Goal: Information Seeking & Learning: Learn about a topic

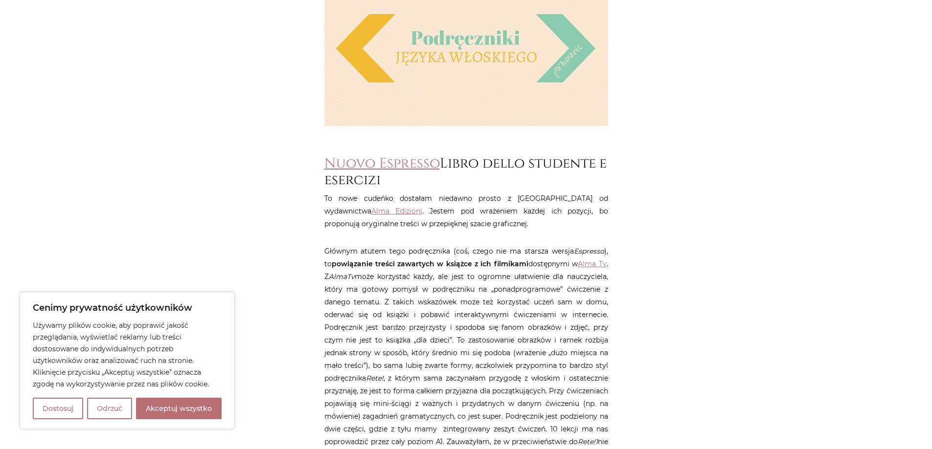
scroll to position [489, 0]
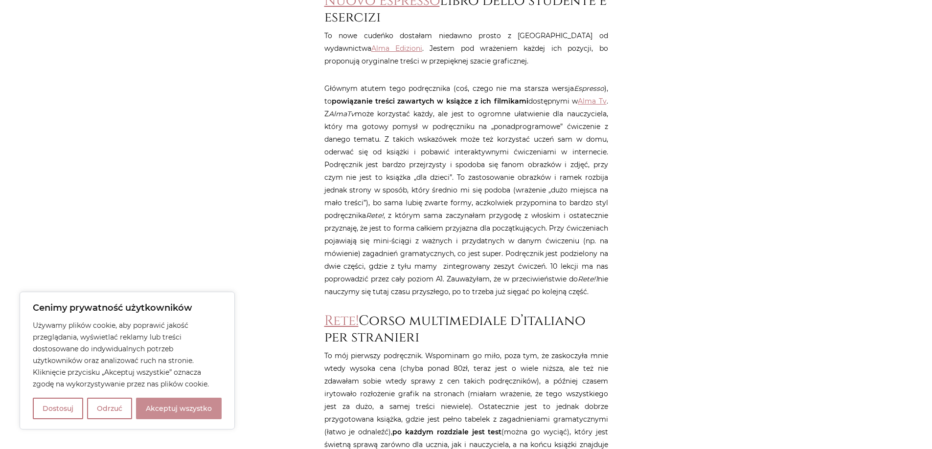
click at [174, 407] on button "Akceptuj wszystko" at bounding box center [179, 409] width 86 height 22
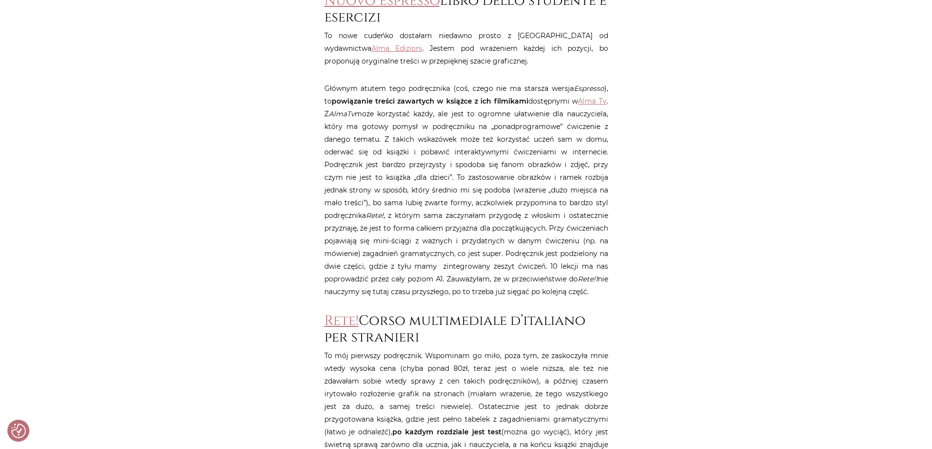
checkbox input "true"
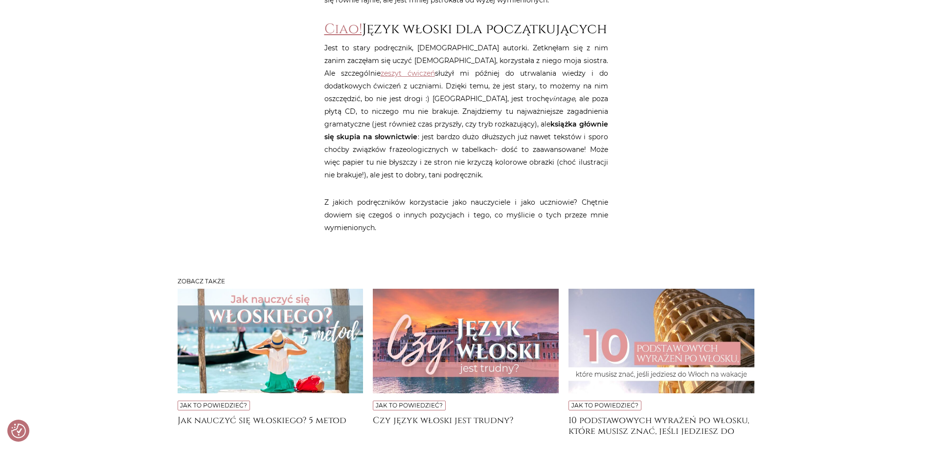
scroll to position [1467, 0]
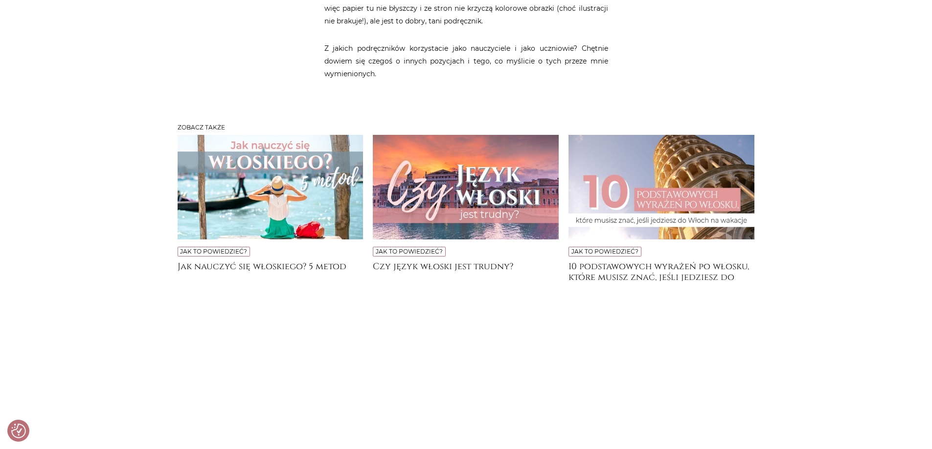
click at [707, 202] on img at bounding box center [661, 187] width 186 height 105
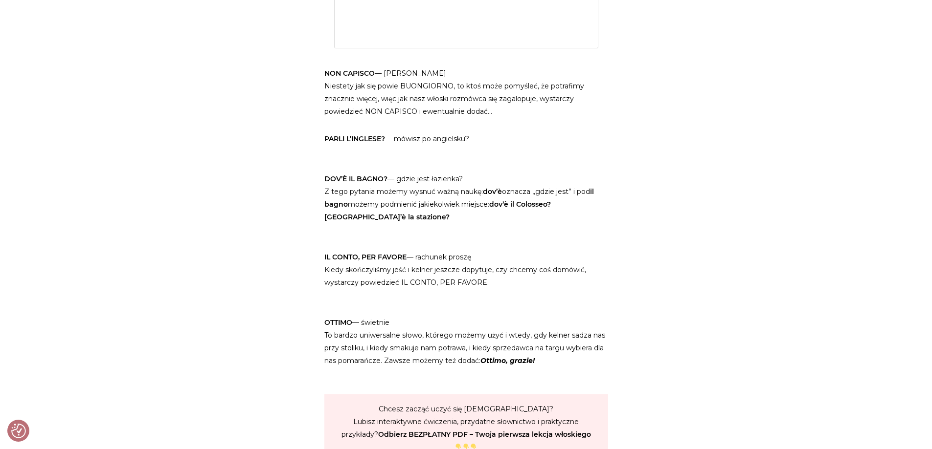
scroll to position [1467, 0]
